Goal: Transaction & Acquisition: Purchase product/service

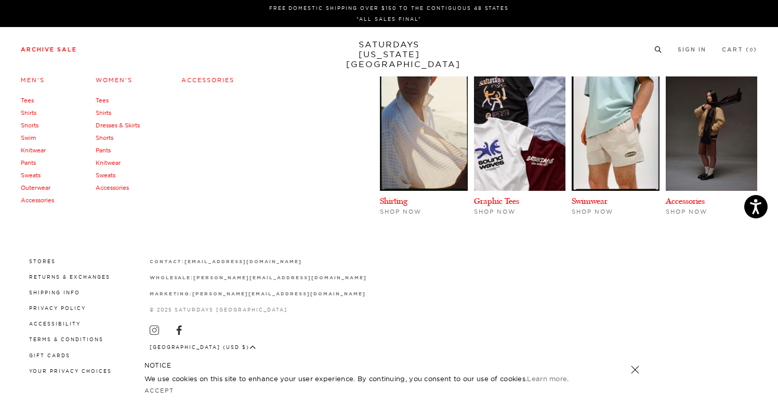
click at [30, 97] on link "Tees" at bounding box center [27, 100] width 13 height 7
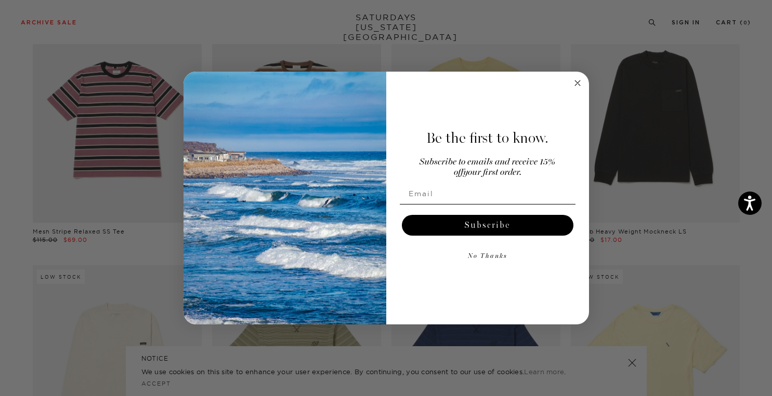
scroll to position [631, 0]
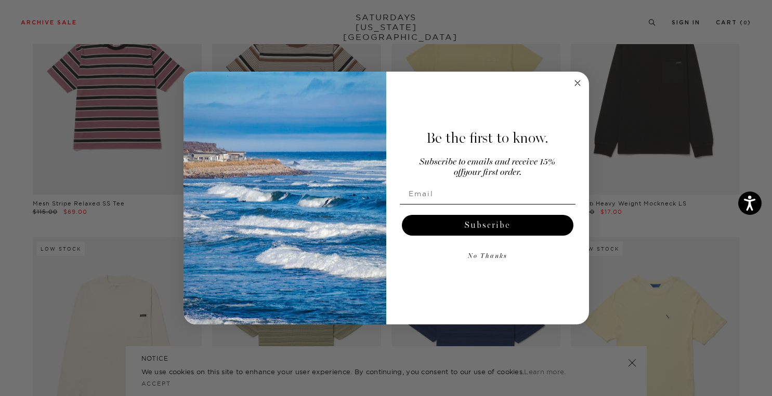
click at [579, 83] on circle "Close dialog" at bounding box center [577, 83] width 12 height 12
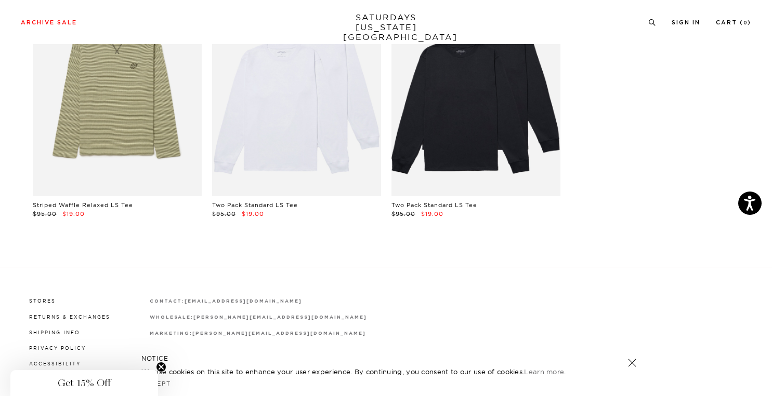
scroll to position [2199, 0]
